Goal: Navigation & Orientation: Go to known website

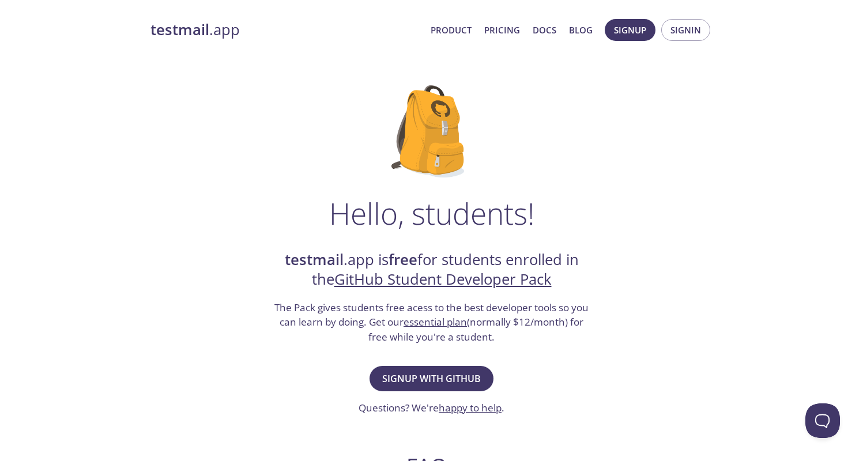
click at [295, 258] on strong "testmail" at bounding box center [314, 260] width 59 height 20
click at [199, 31] on strong "testmail" at bounding box center [179, 30] width 59 height 20
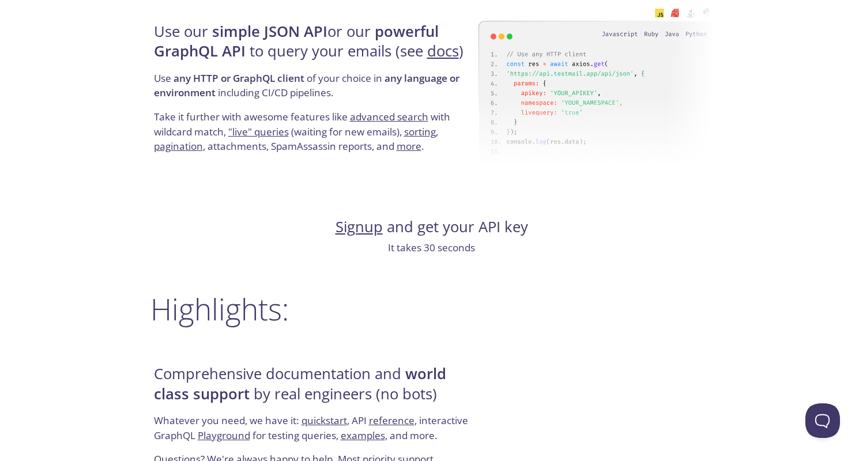
scroll to position [1125, 0]
